Goal: Book appointment/travel/reservation

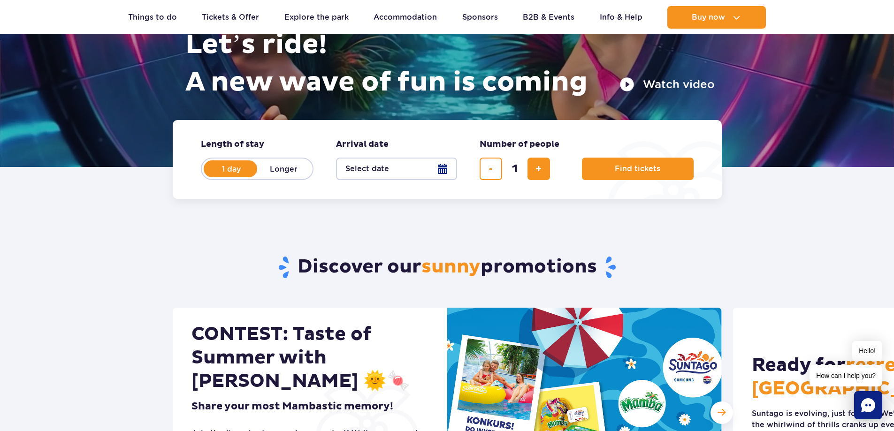
scroll to position [94, 0]
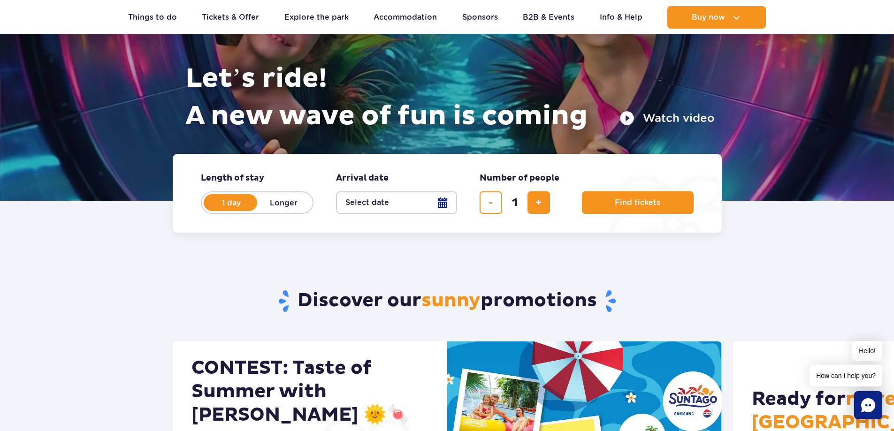
click at [402, 192] on button "Select date" at bounding box center [396, 202] width 121 height 23
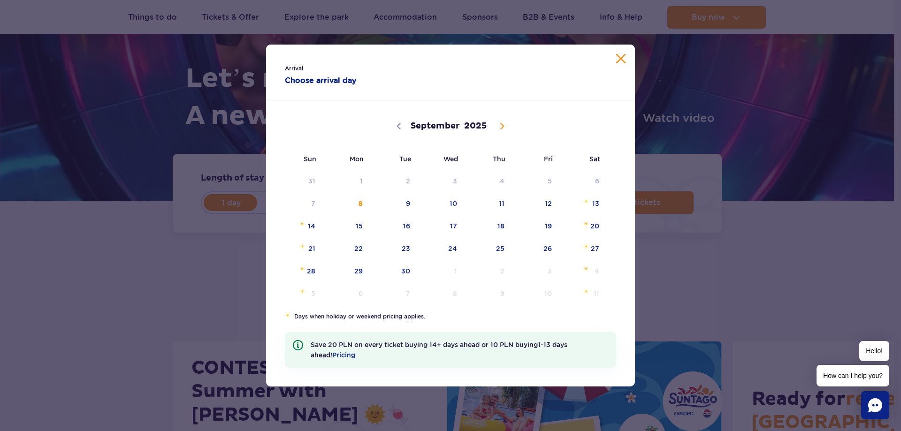
click at [504, 127] on icon at bounding box center [502, 126] width 7 height 7
select select "9"
click at [546, 272] on span "31" at bounding box center [535, 271] width 47 height 22
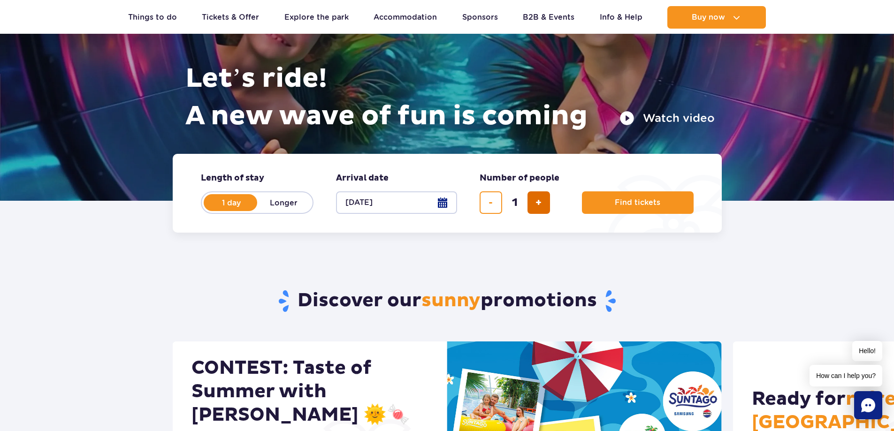
click at [540, 203] on span "add ticket" at bounding box center [538, 203] width 6 height 0
click at [541, 203] on span "add ticket" at bounding box center [538, 203] width 6 height 0
type input "3"
click at [652, 208] on button "Find tickets" at bounding box center [638, 202] width 112 height 23
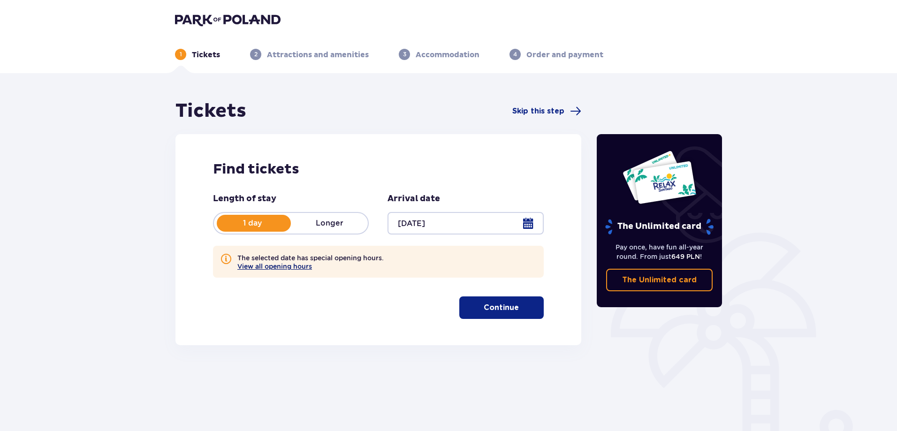
click at [271, 269] on button "View all opening hours" at bounding box center [274, 267] width 75 height 8
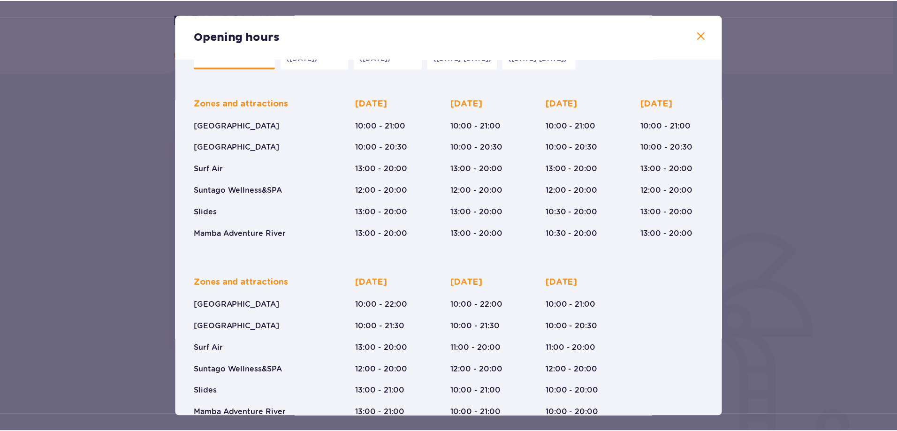
scroll to position [56, 0]
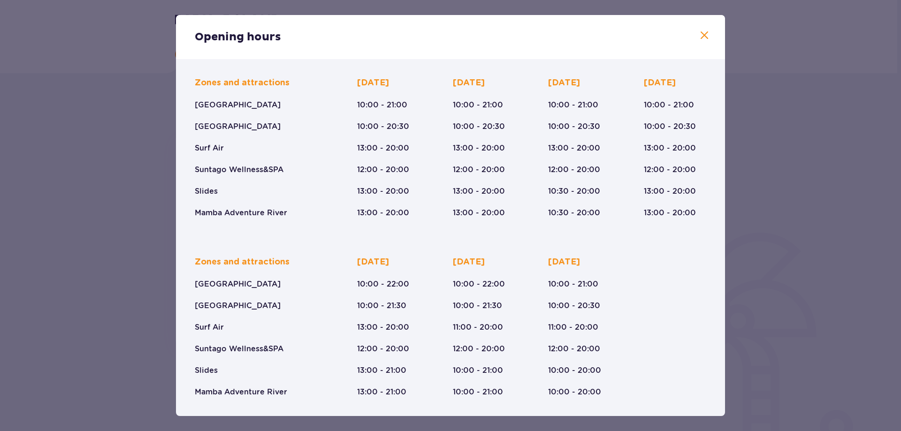
click at [683, 172] on p "12:00 - 20:00" at bounding box center [670, 170] width 52 height 10
click at [699, 35] on span at bounding box center [703, 35] width 11 height 11
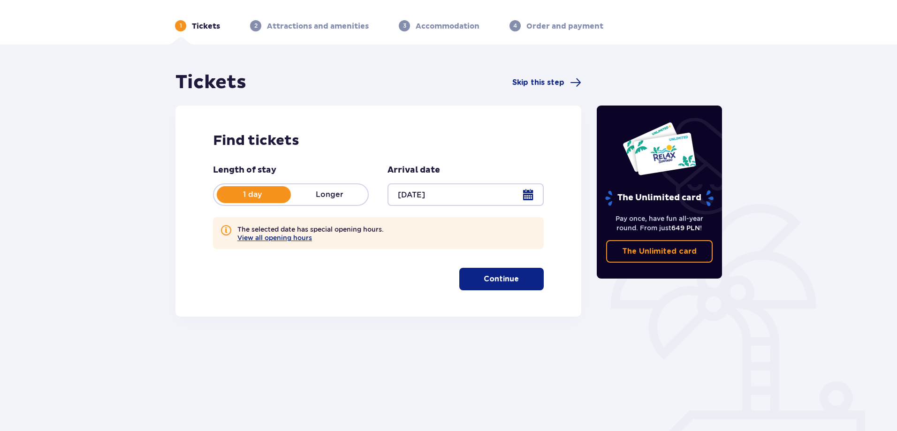
scroll to position [47, 0]
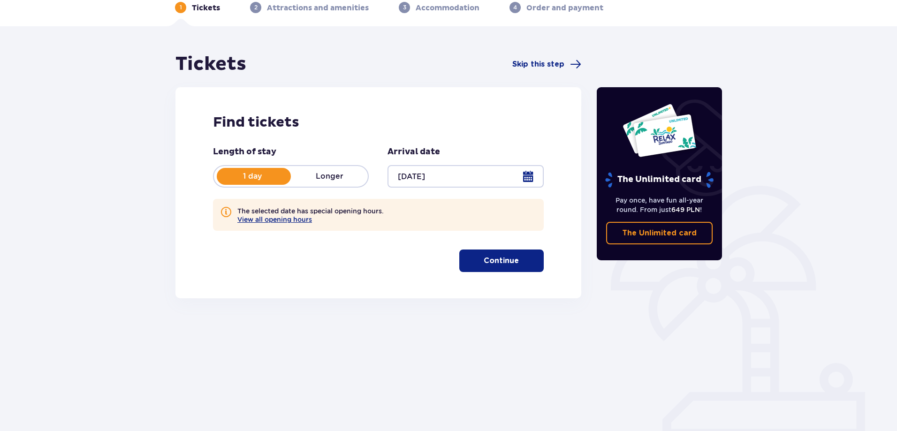
click at [510, 261] on p "Continue" at bounding box center [501, 261] width 35 height 10
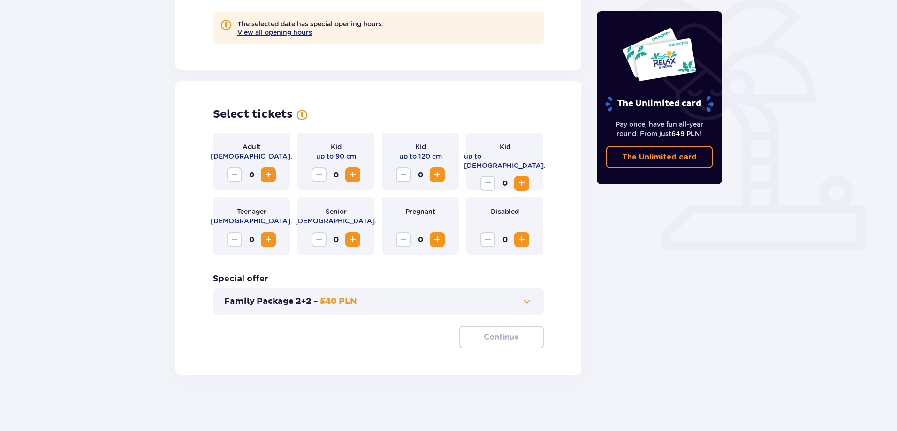
scroll to position [235, 0]
click at [268, 177] on span "Increase" at bounding box center [268, 174] width 11 height 11
click at [493, 344] on button "Continue" at bounding box center [501, 337] width 84 height 23
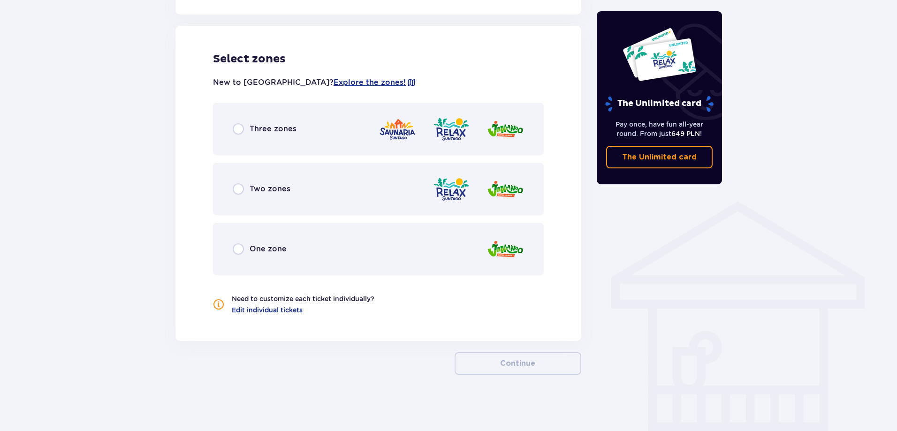
scroll to position [561, 0]
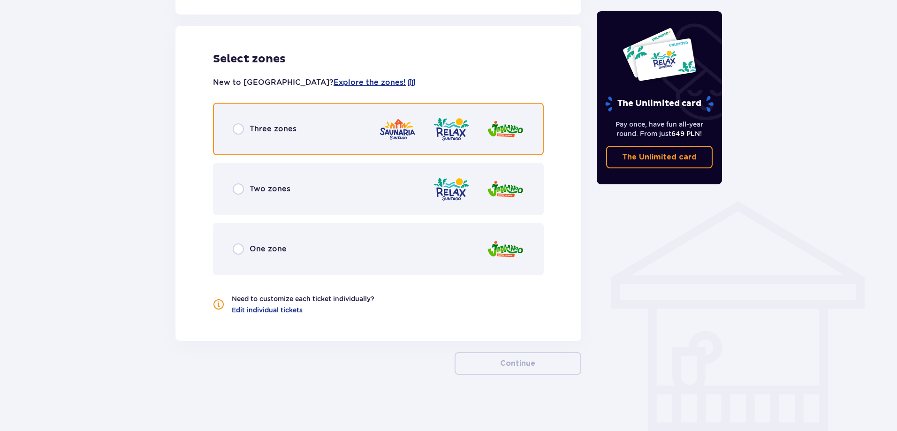
click at [239, 130] on input "radio" at bounding box center [238, 128] width 11 height 11
radio input "true"
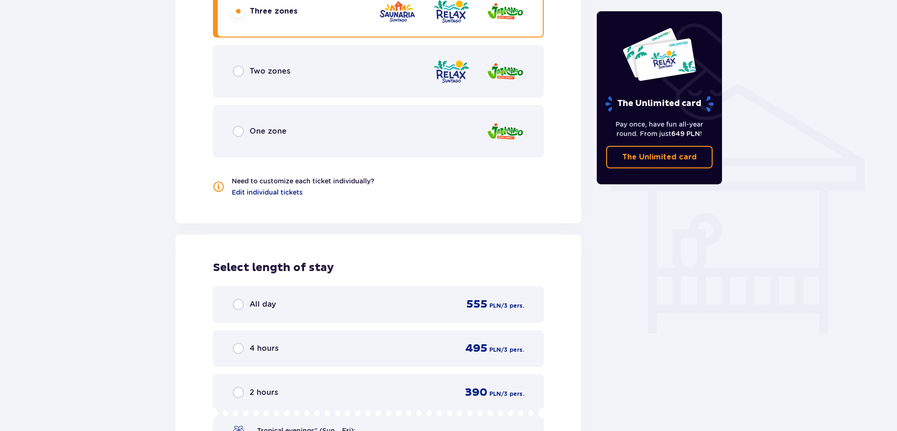
scroll to position [445, 0]
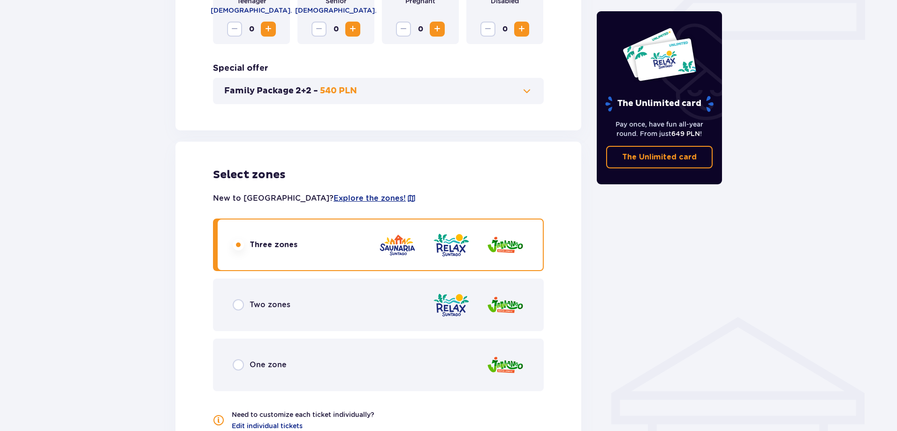
click at [501, 240] on img at bounding box center [505, 245] width 38 height 27
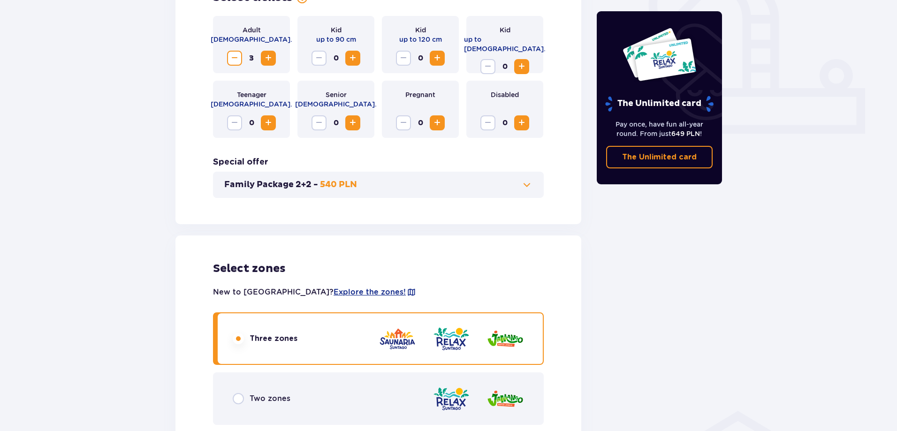
scroll to position [304, 0]
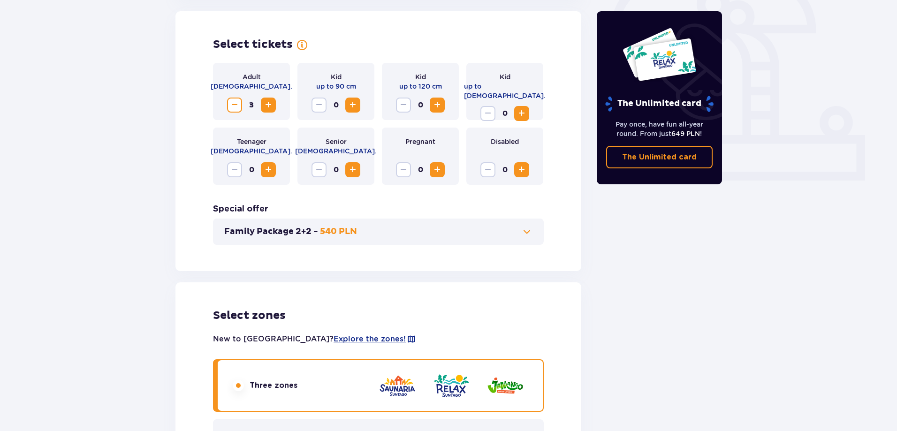
click at [699, 161] on span at bounding box center [698, 157] width 11 height 11
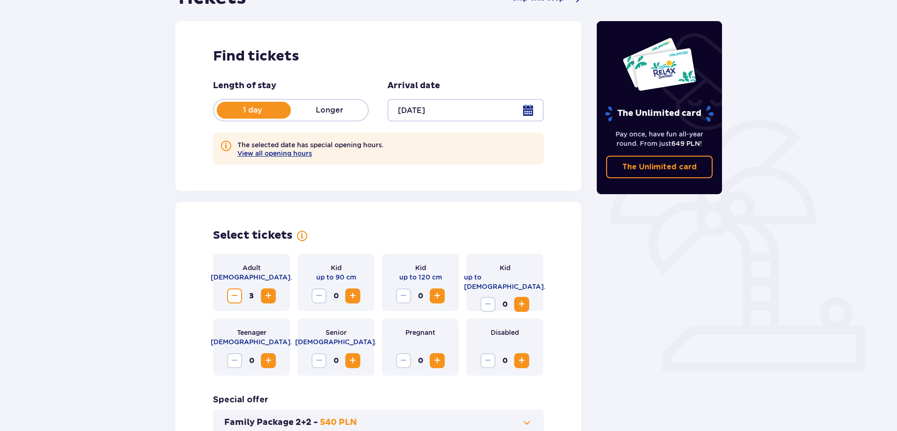
scroll to position [0, 0]
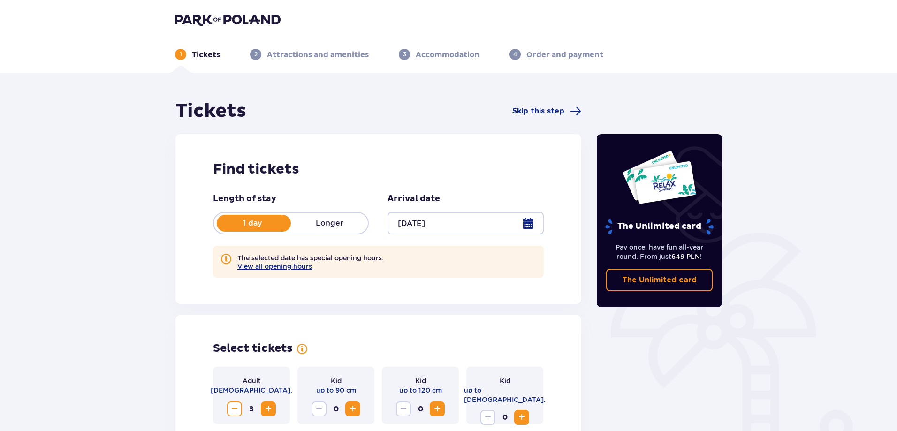
click at [201, 23] on img at bounding box center [228, 19] width 106 height 13
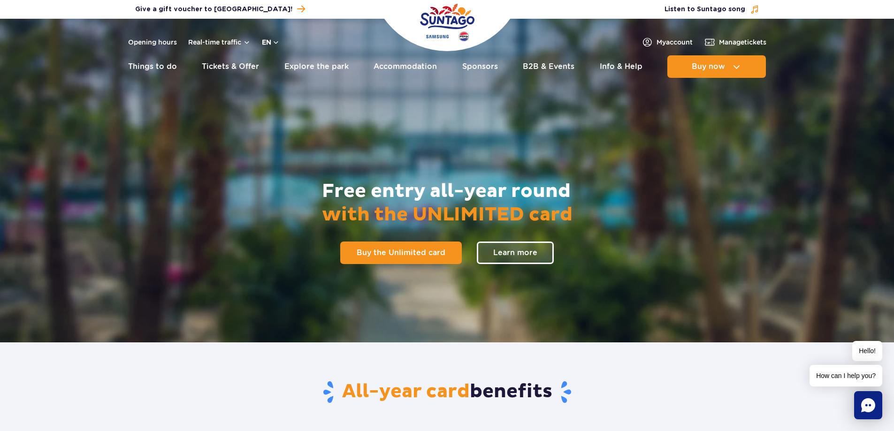
click at [273, 43] on button "en" at bounding box center [271, 42] width 18 height 9
click at [273, 81] on button "EN" at bounding box center [276, 81] width 27 height 9
click at [400, 252] on span "Buy the Unlimited card" at bounding box center [393, 253] width 89 height 8
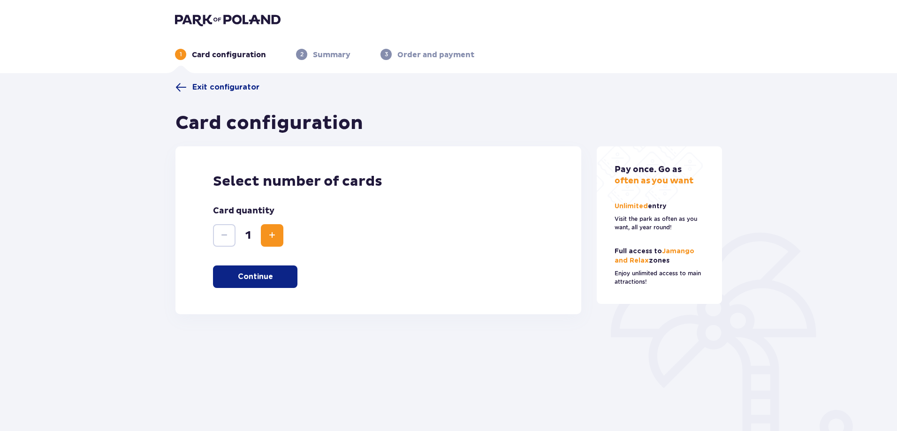
click at [276, 243] on button "Increase" at bounding box center [272, 235] width 23 height 23
click at [277, 241] on span "Increase" at bounding box center [271, 235] width 11 height 11
click at [266, 280] on p "Continue" at bounding box center [255, 277] width 35 height 10
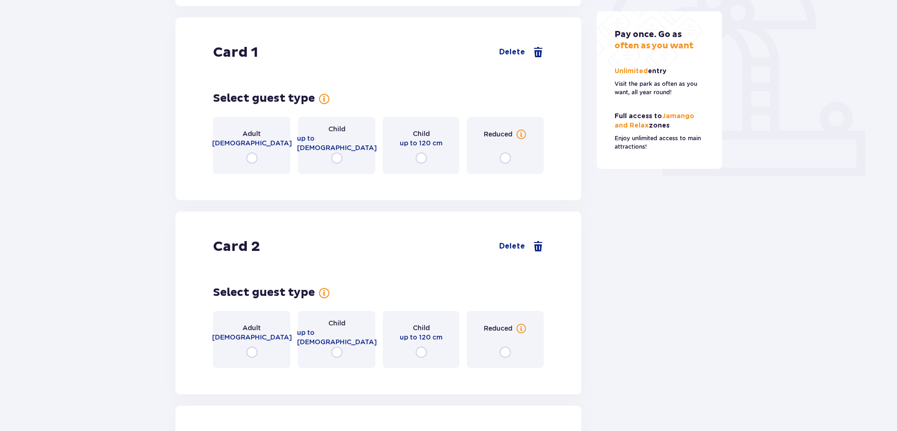
scroll to position [314, 0]
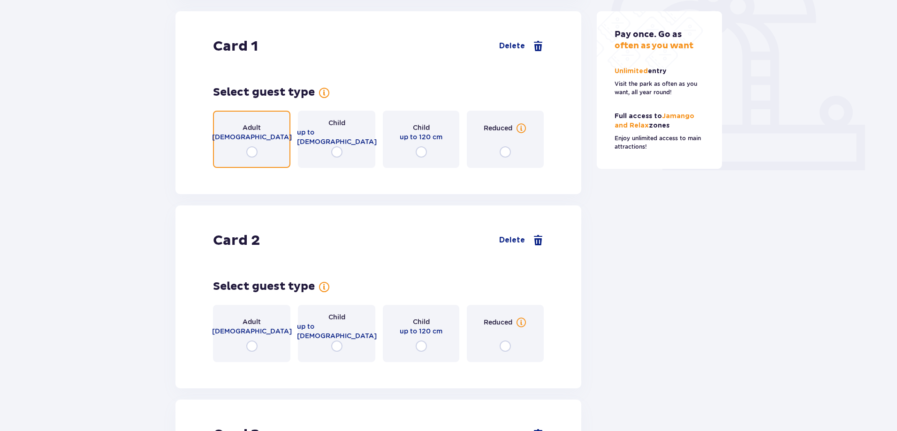
click at [250, 153] on input "radio" at bounding box center [251, 151] width 11 height 11
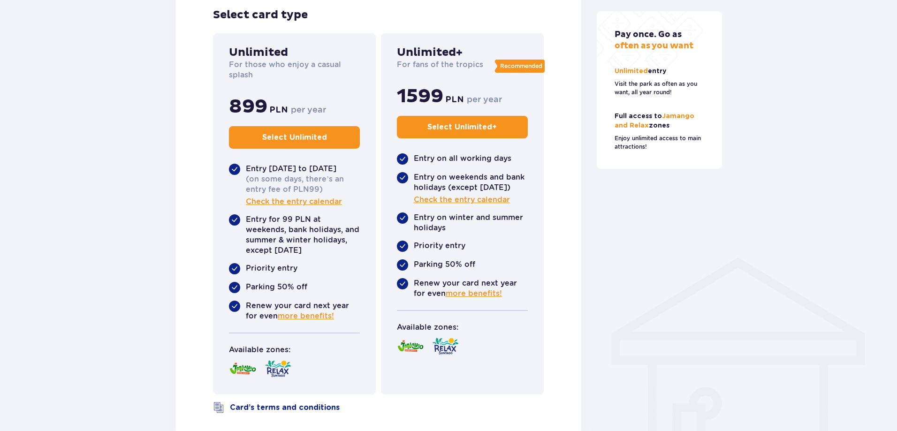
scroll to position [407, 0]
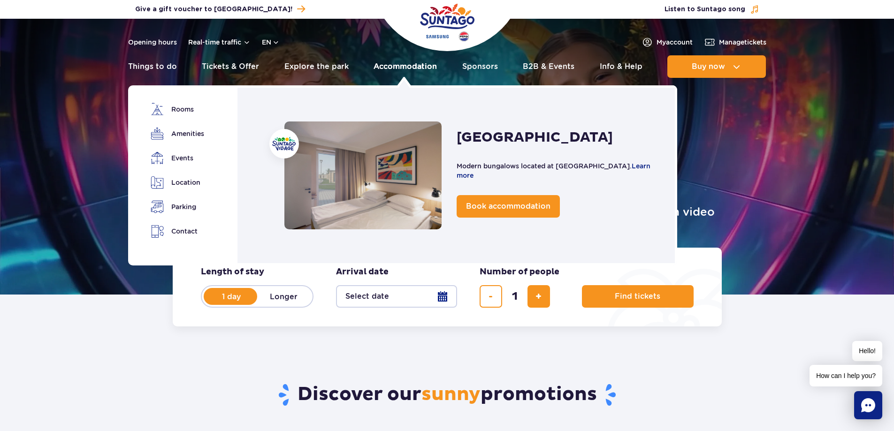
click at [411, 70] on link "Accommodation" at bounding box center [404, 66] width 63 height 23
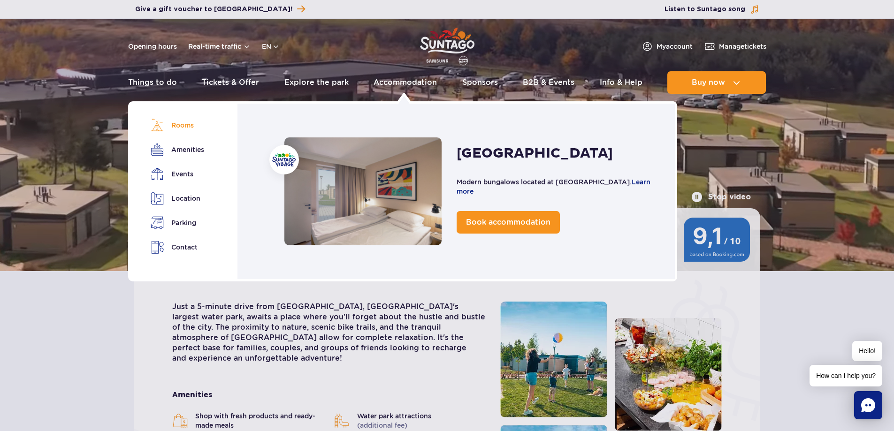
click at [190, 129] on link "Rooms" at bounding box center [177, 125] width 53 height 13
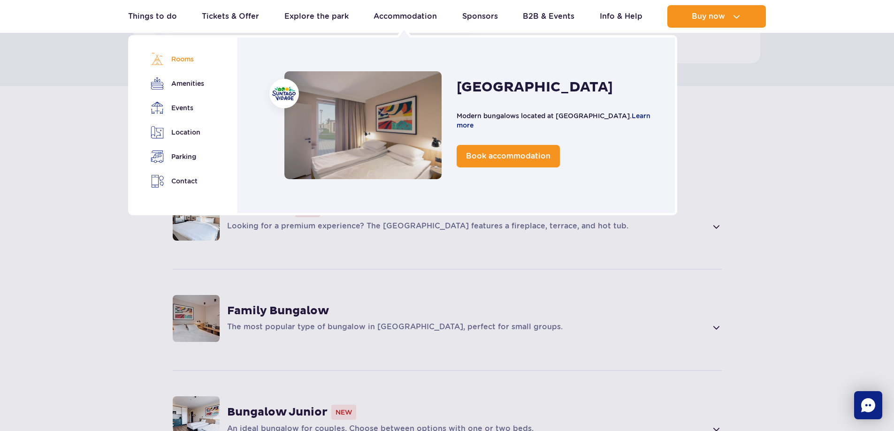
scroll to position [591, 0]
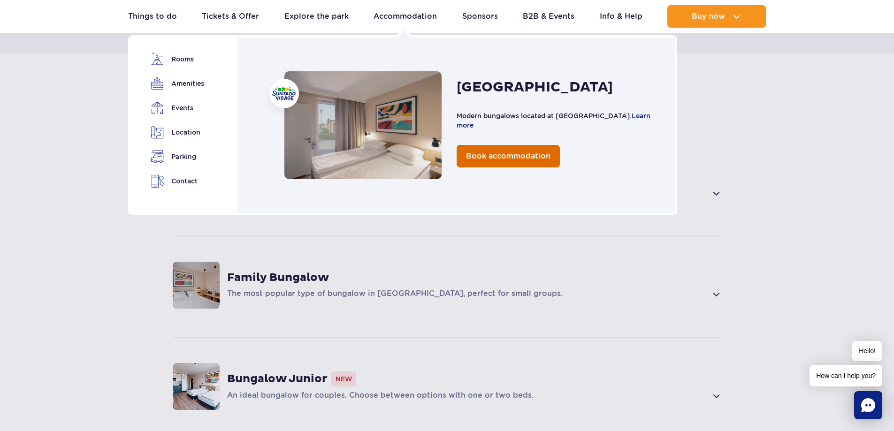
click at [535, 156] on span "Book accommodation" at bounding box center [508, 156] width 84 height 9
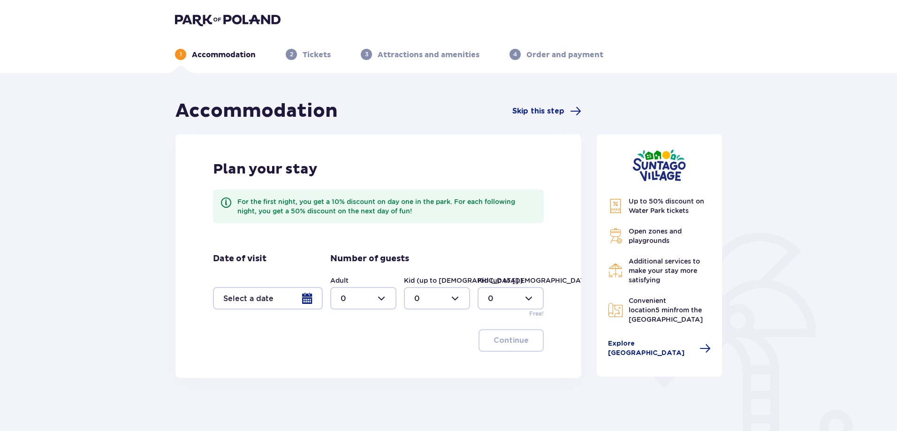
click at [383, 300] on div at bounding box center [363, 298] width 66 height 23
click at [347, 365] on div "2" at bounding box center [364, 366] width 46 height 10
type input "2"
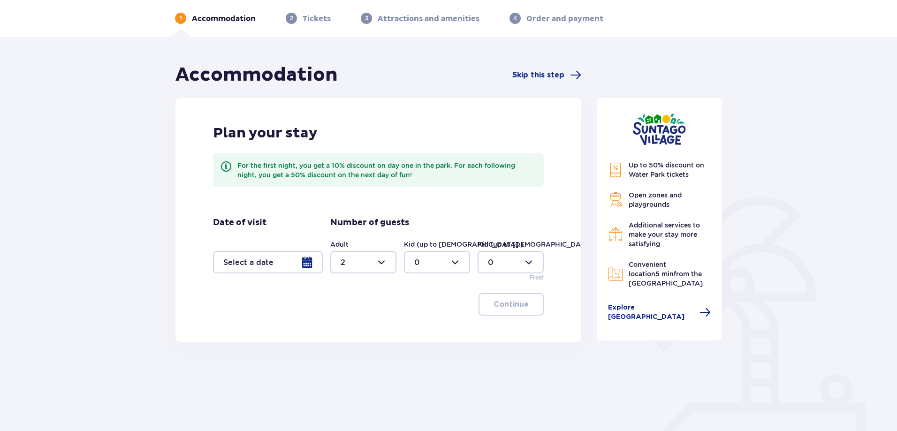
scroll to position [47, 0]
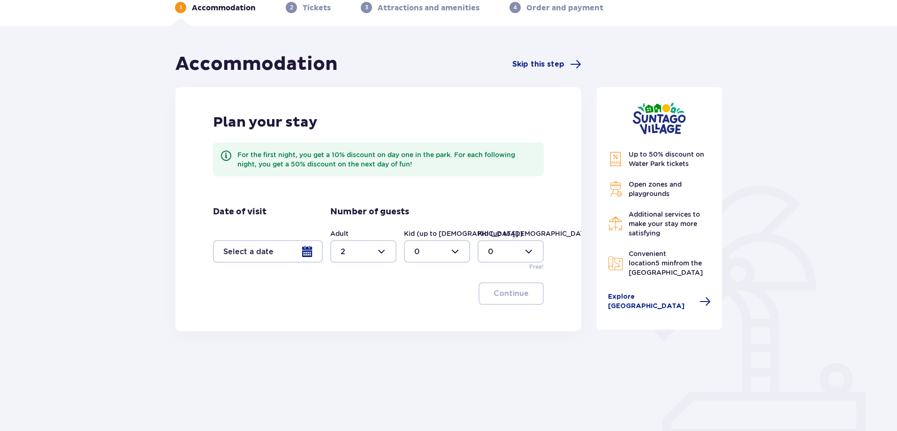
click at [309, 250] on div at bounding box center [268, 251] width 110 height 23
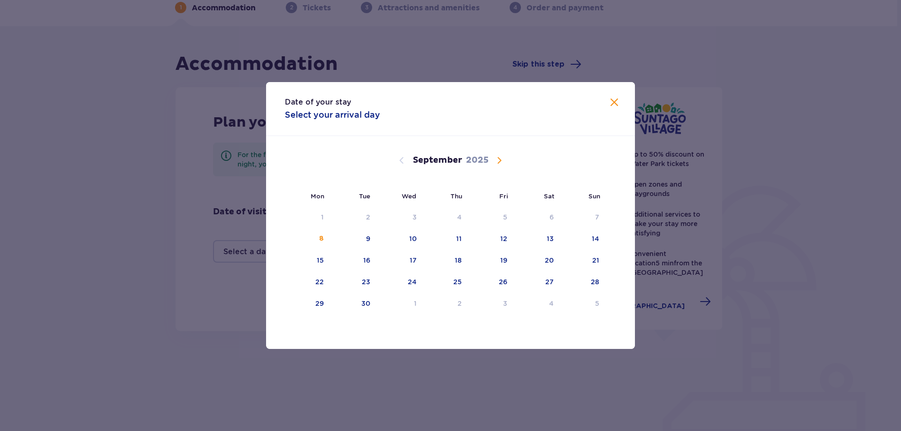
click at [498, 161] on span "Calendar" at bounding box center [498, 160] width 11 height 11
click at [466, 304] on div "30" at bounding box center [446, 304] width 46 height 21
click at [553, 306] on div "1" at bounding box center [552, 303] width 3 height 9
type input "[DATE] - [DATE]"
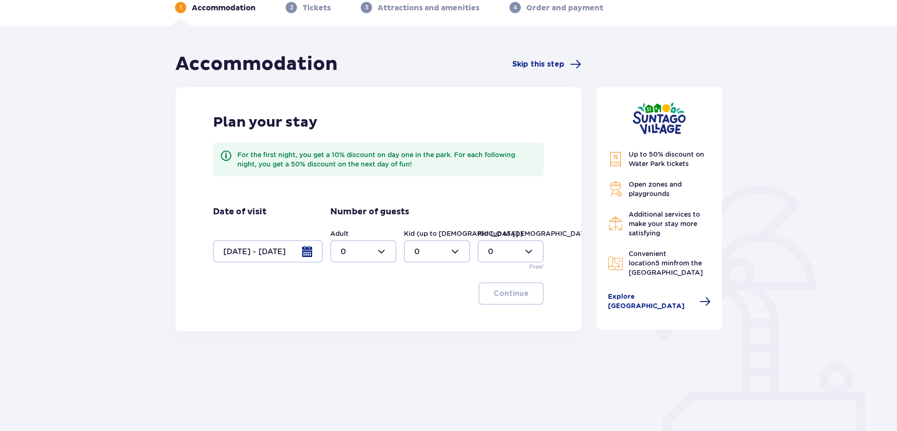
click at [379, 256] on div at bounding box center [363, 251] width 66 height 23
click at [358, 315] on div "2" at bounding box center [364, 319] width 46 height 10
type input "2"
click at [530, 301] on button "Continue" at bounding box center [510, 293] width 65 height 23
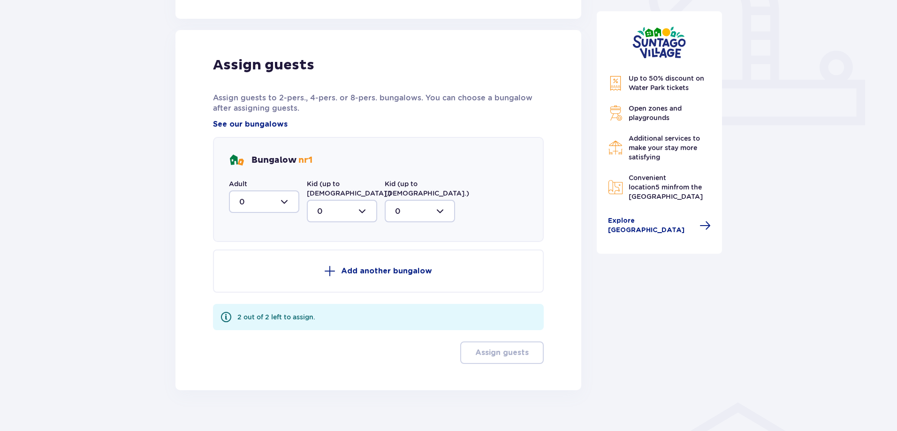
scroll to position [365, 0]
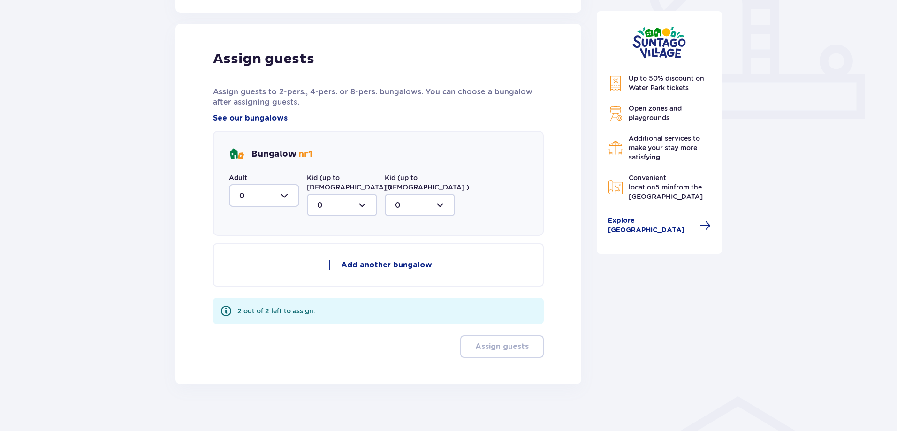
click at [272, 192] on div at bounding box center [264, 195] width 70 height 23
click at [259, 259] on div "2" at bounding box center [264, 263] width 50 height 10
type input "2"
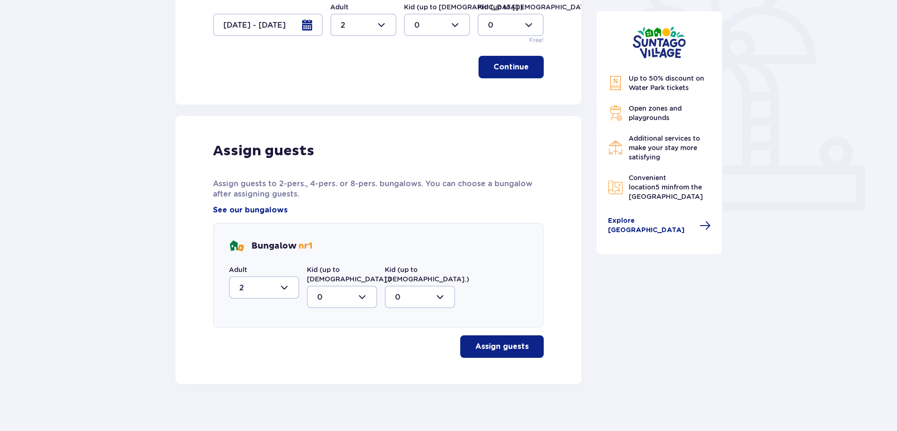
click at [514, 346] on button "Assign guests" at bounding box center [501, 346] width 83 height 23
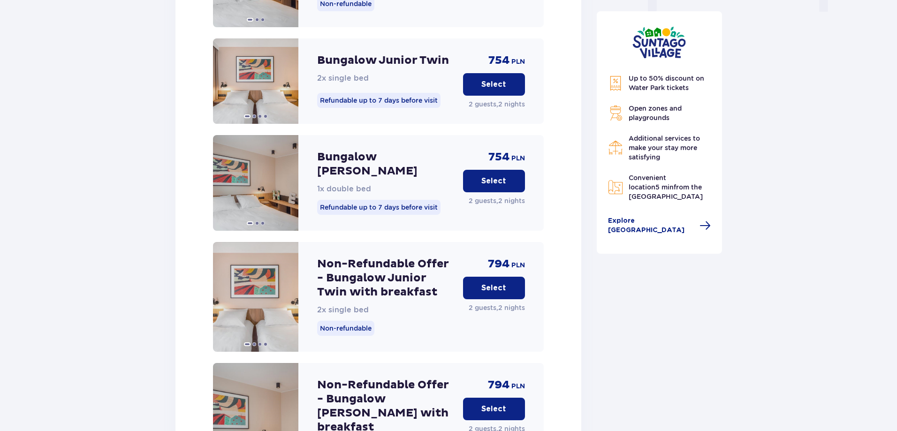
scroll to position [1024, 0]
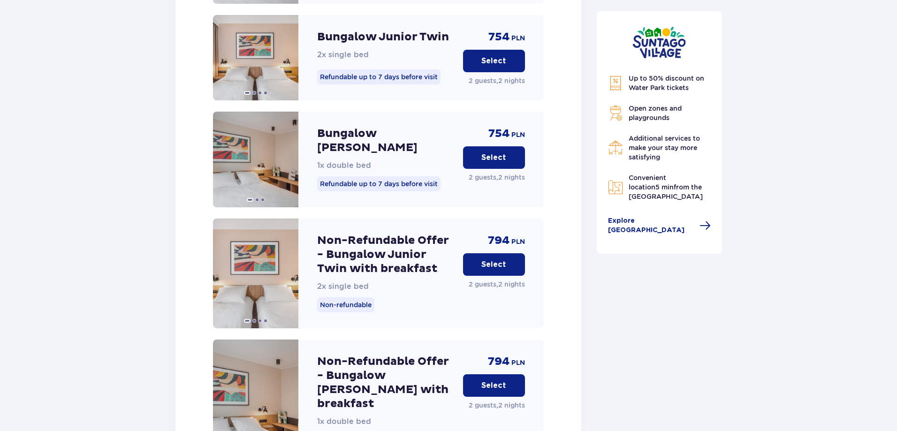
click at [388, 127] on p "Bungalow [PERSON_NAME]" at bounding box center [386, 141] width 138 height 28
click at [483, 152] on p "Select" at bounding box center [493, 157] width 25 height 10
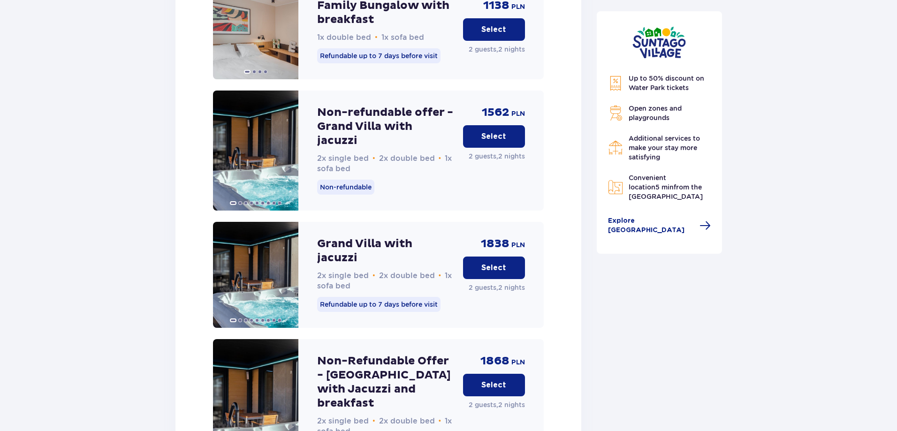
scroll to position [2708, 0]
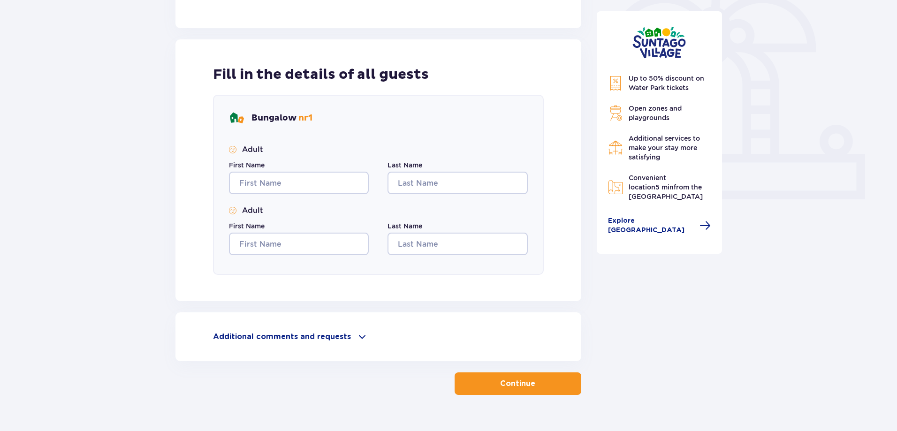
scroll to position [305, 0]
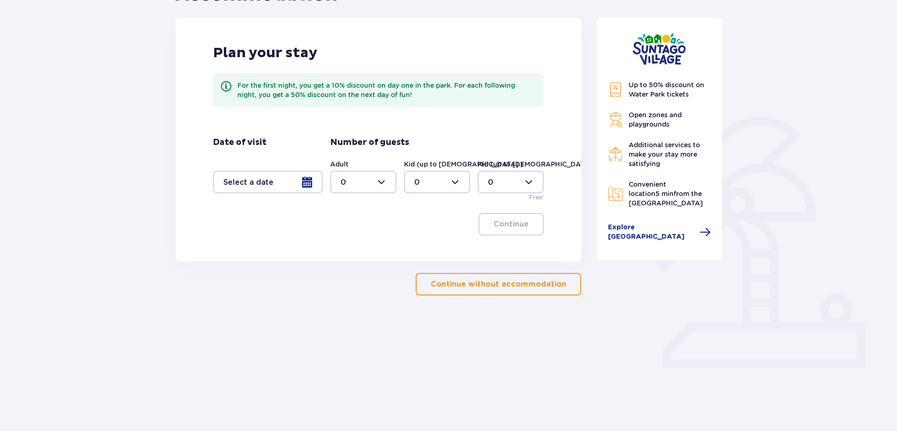
scroll to position [109, 0]
